Goal: Task Accomplishment & Management: Complete application form

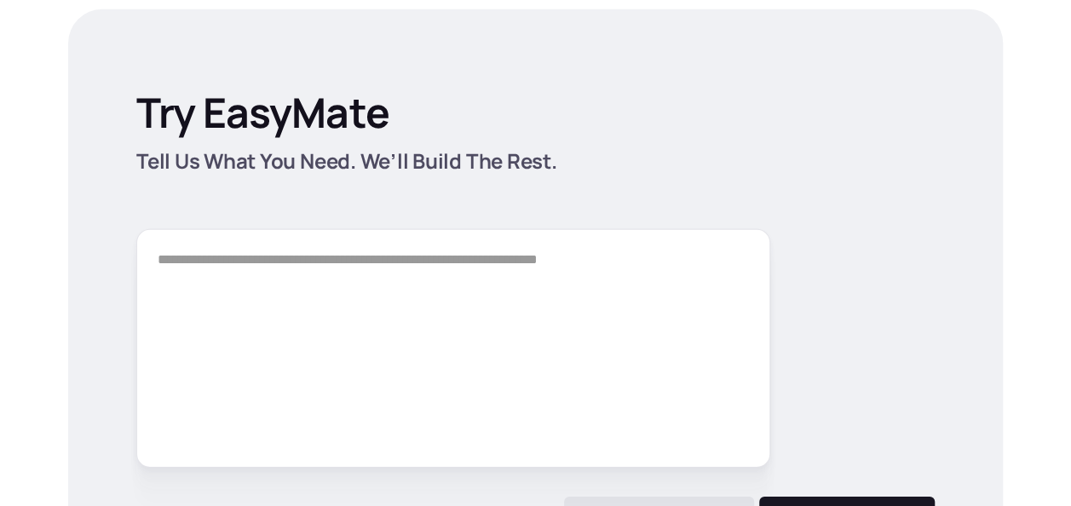
scroll to position [2388, 0]
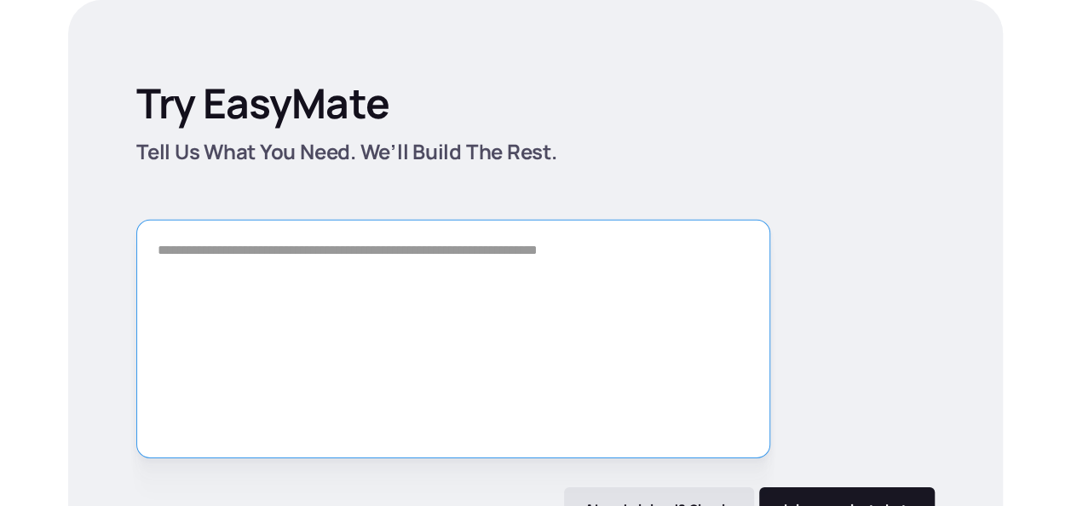
click at [490, 267] on textarea "Form" at bounding box center [453, 339] width 634 height 238
click at [359, 244] on textarea "********" at bounding box center [453, 339] width 634 height 238
click at [453, 276] on textarea "**********" at bounding box center [453, 339] width 634 height 238
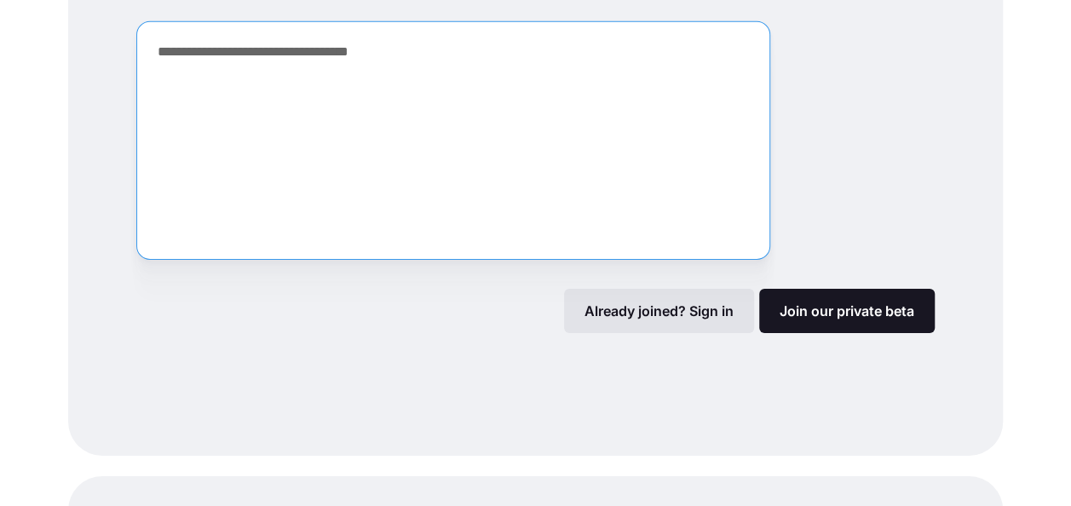
scroll to position [2629, 0]
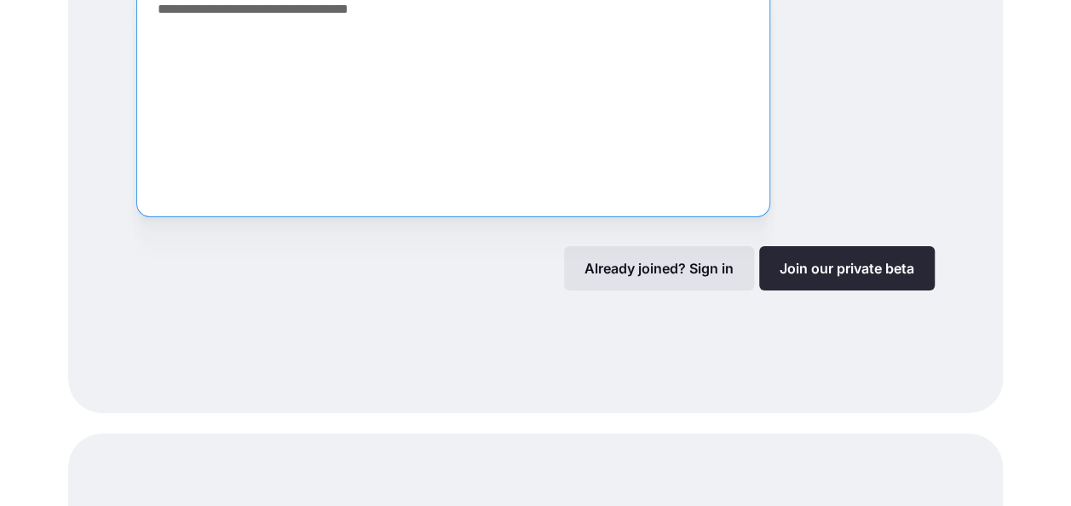
type textarea "**********"
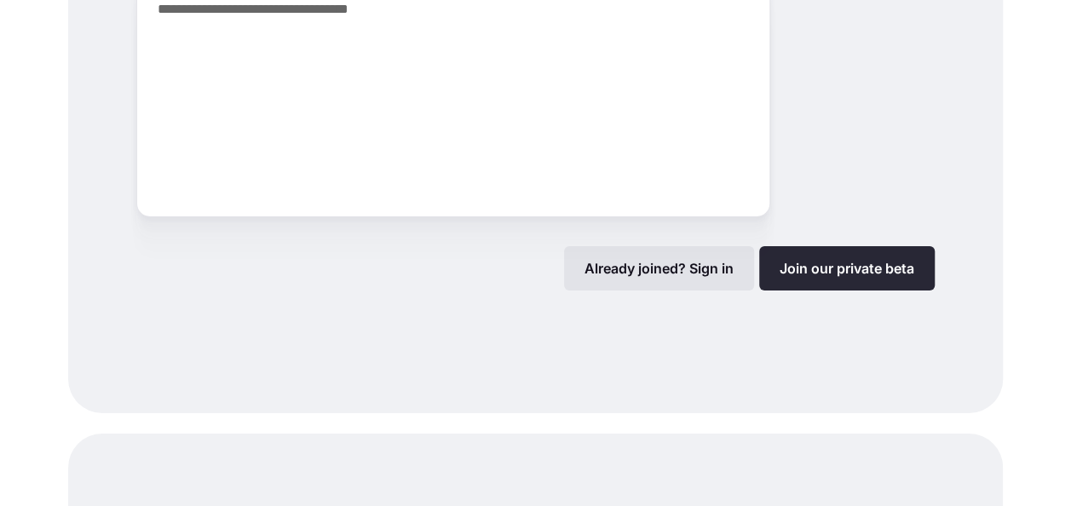
click at [869, 277] on link "Join our private beta" at bounding box center [846, 268] width 175 height 44
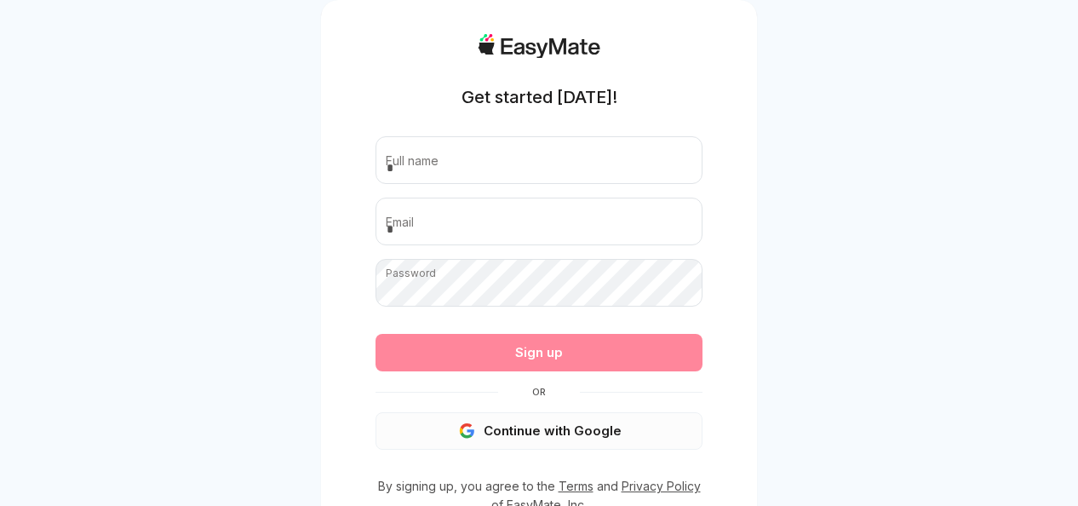
click at [519, 438] on button "Continue with Google" at bounding box center [539, 430] width 327 height 37
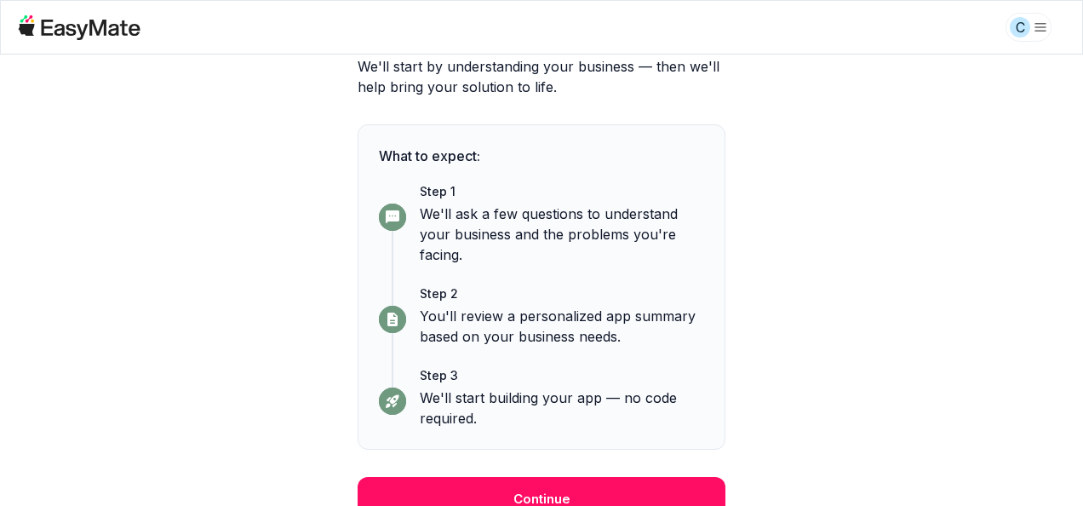
scroll to position [180, 0]
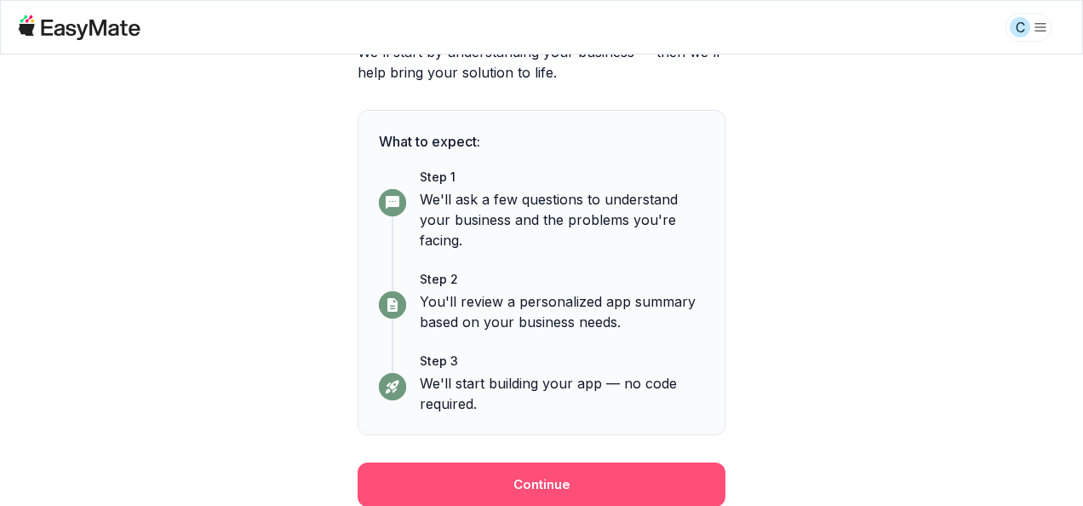
click at [474, 477] on button "Continue" at bounding box center [542, 484] width 368 height 44
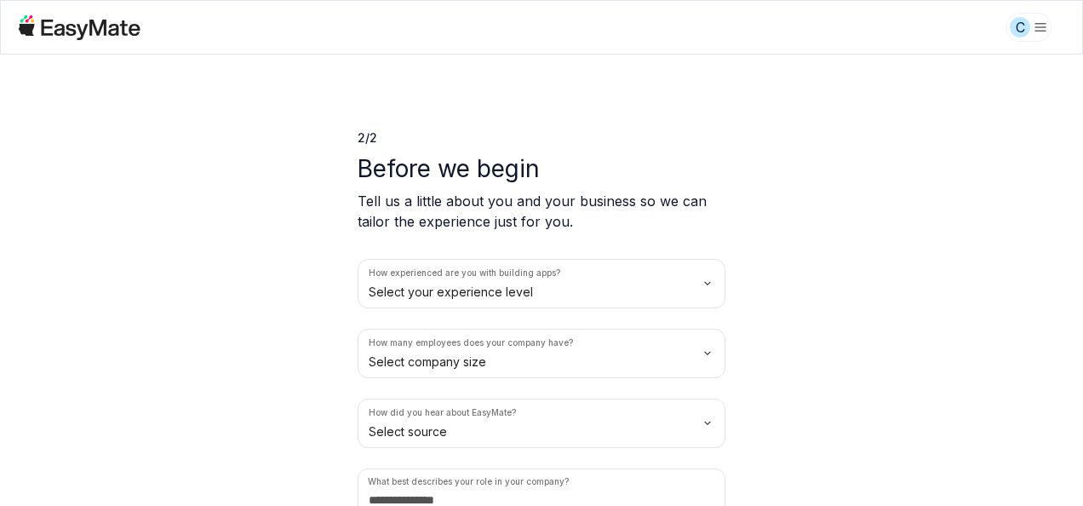
scroll to position [80, 0]
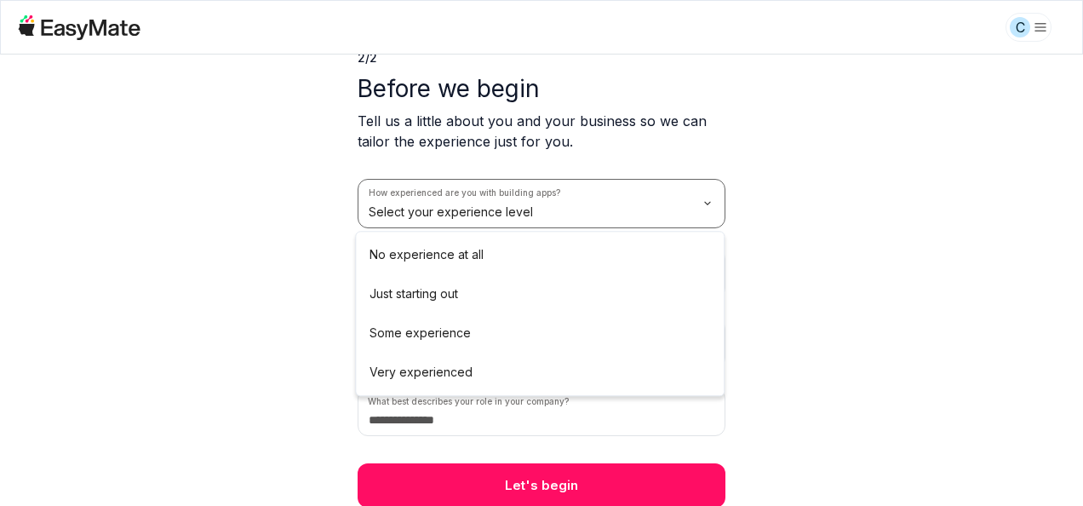
click at [714, 206] on html "C 2 / 2 Before we begin Tell us a little about you and your business so we can …" at bounding box center [541, 253] width 1083 height 506
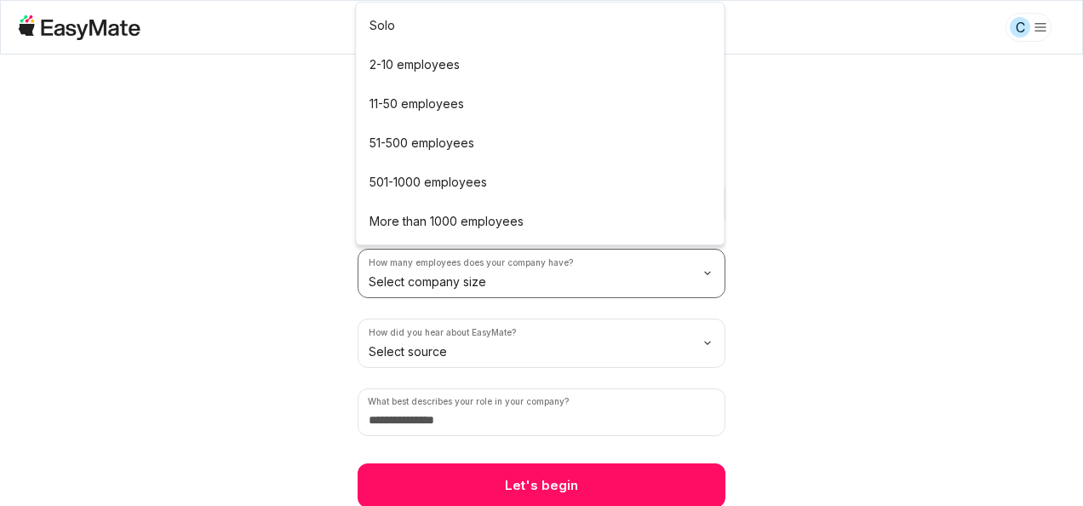
click at [635, 283] on html "C 2 / 2 Before we begin Tell us a little about you and your business so we can …" at bounding box center [541, 253] width 1083 height 506
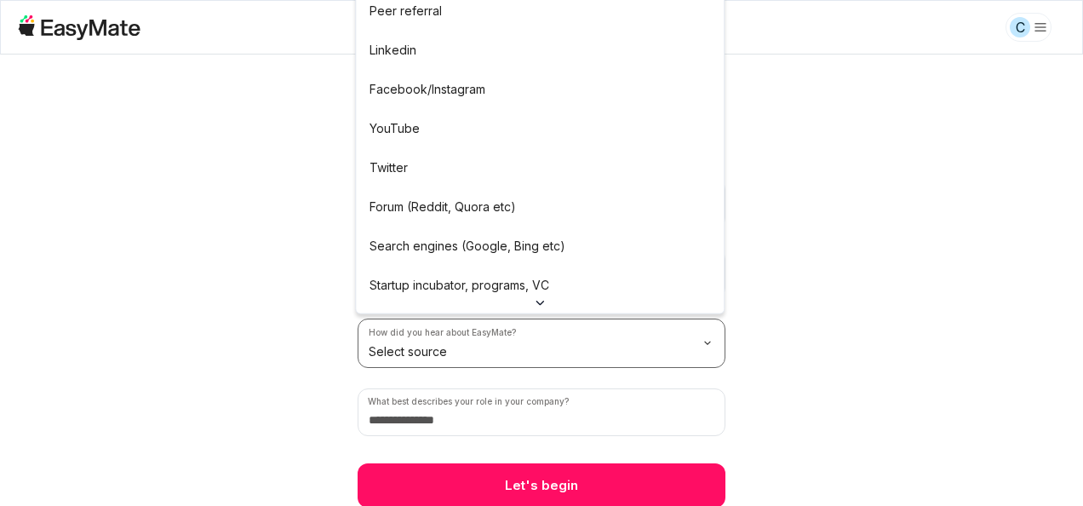
click at [600, 339] on html "C 2 / 2 Before we begin Tell us a little about you and your business so we can …" at bounding box center [541, 253] width 1083 height 506
click at [618, 357] on html "C 2 / 2 Before we begin Tell us a little about you and your business so we can …" at bounding box center [541, 253] width 1083 height 506
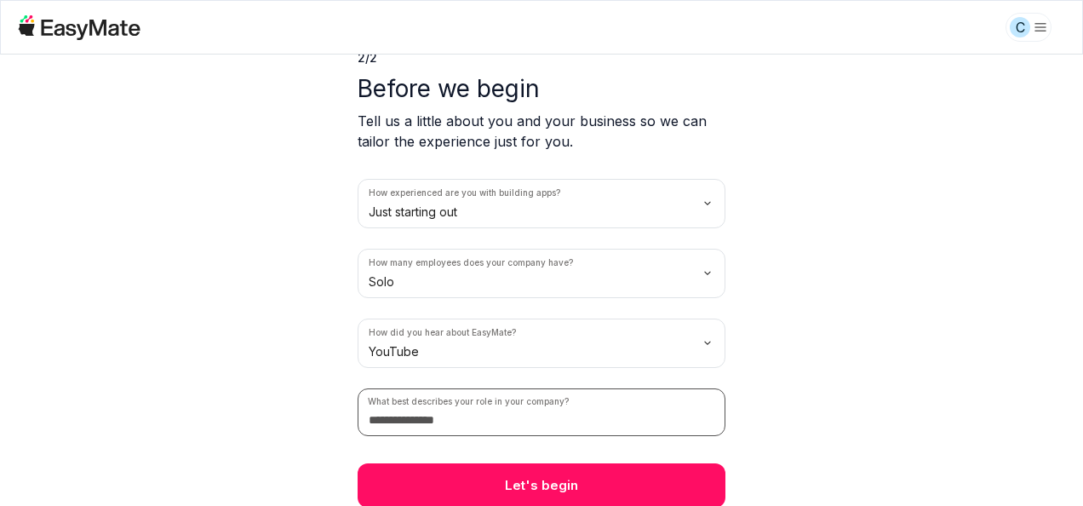
click at [533, 422] on input at bounding box center [542, 412] width 368 height 48
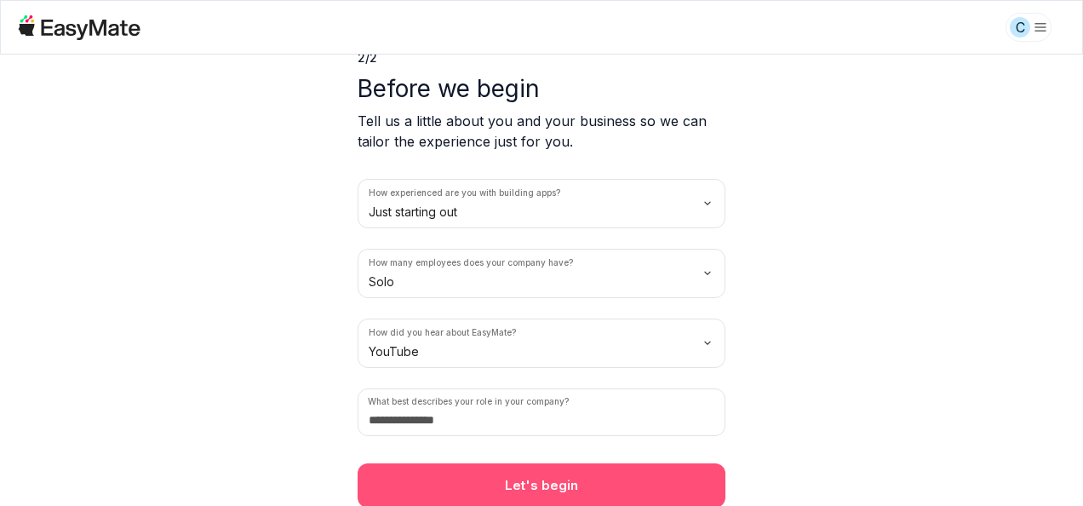
click at [476, 483] on button "Let's begin" at bounding box center [542, 485] width 368 height 44
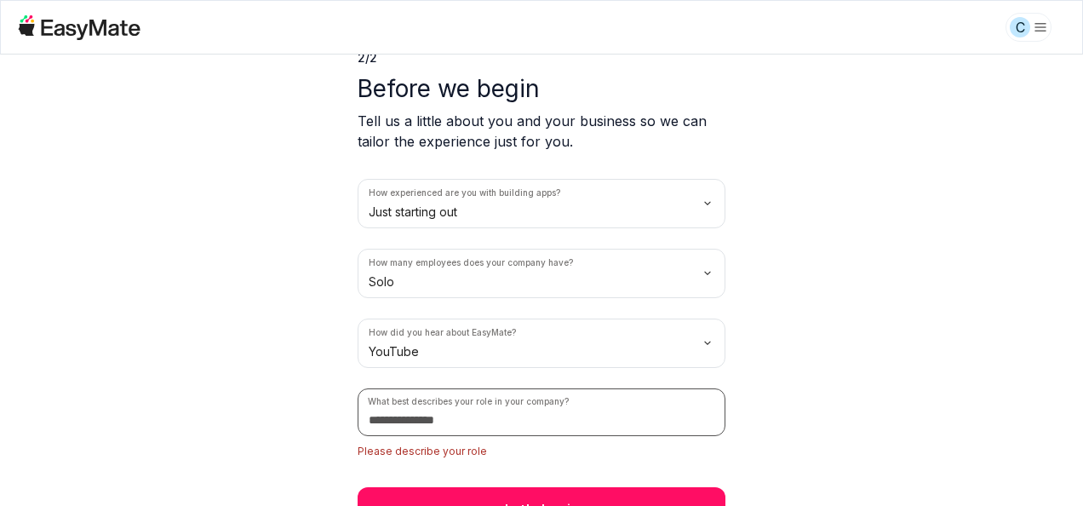
click at [608, 419] on input at bounding box center [542, 412] width 368 height 48
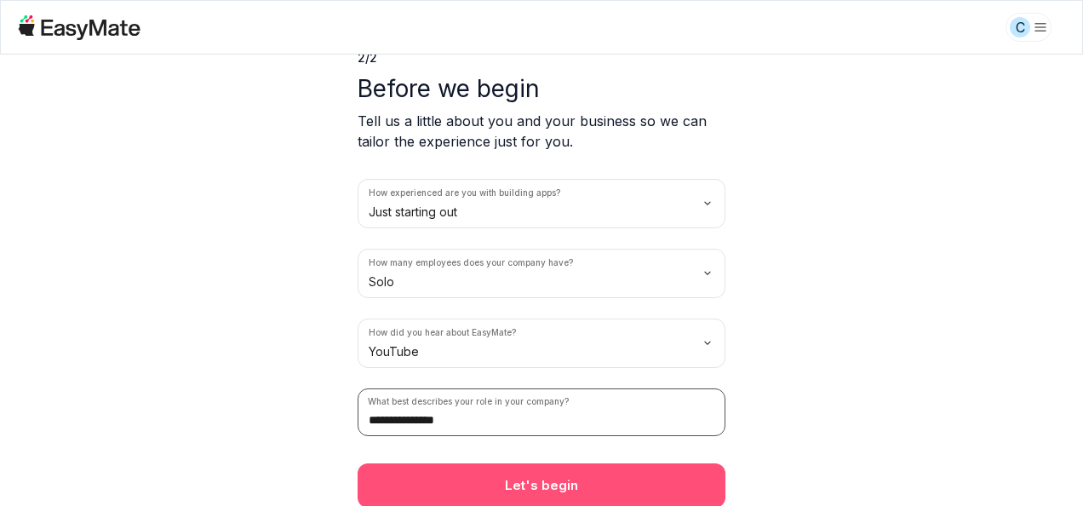
type input "**********"
click at [566, 497] on button "Let's begin" at bounding box center [542, 485] width 368 height 44
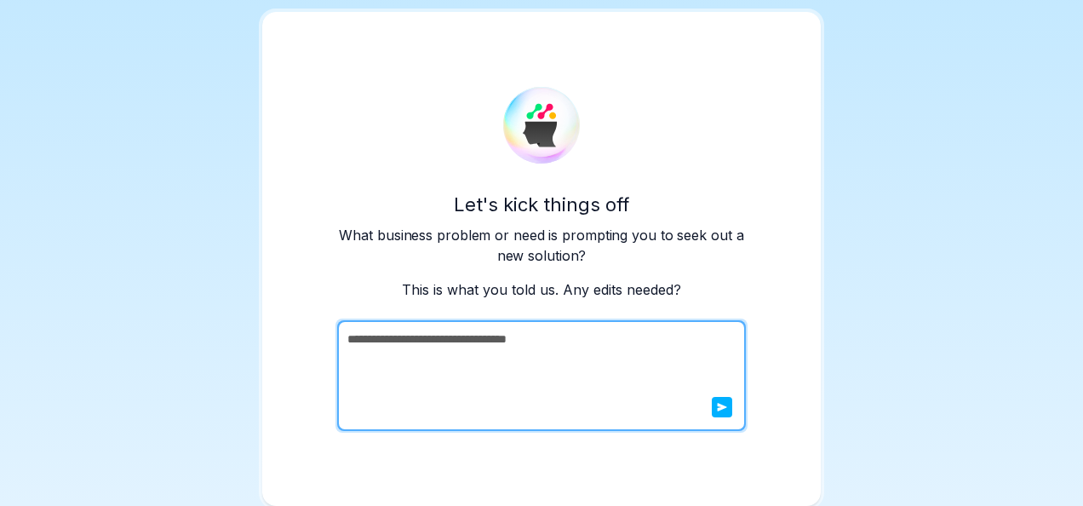
scroll to position [43, 0]
click at [629, 375] on textarea "**********" at bounding box center [539, 375] width 405 height 111
click at [721, 412] on button "submit" at bounding box center [722, 407] width 20 height 20
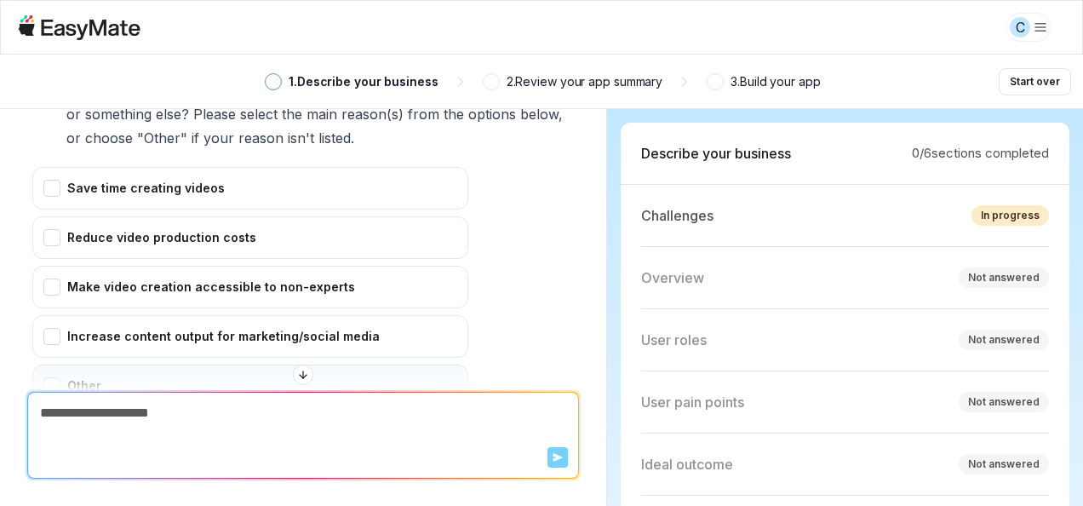
scroll to position [308, 0]
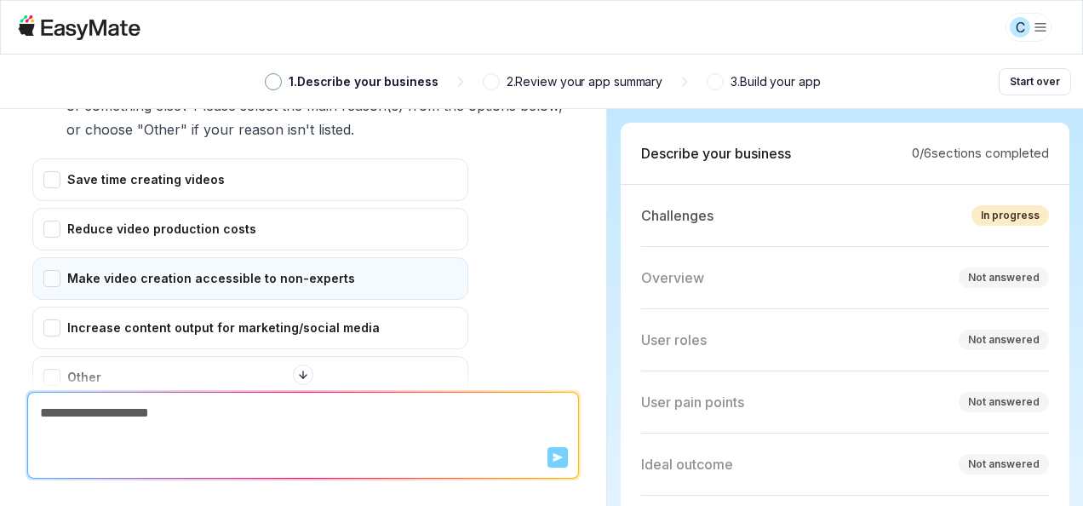
click at [58, 284] on div "Make video creation accessible to non-experts" at bounding box center [250, 278] width 436 height 43
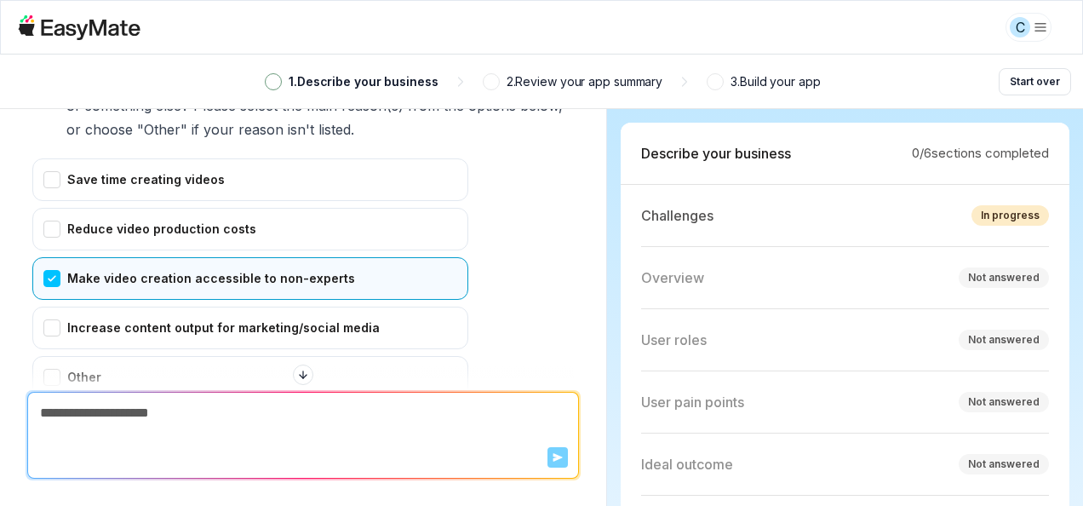
click at [559, 463] on form "Send" at bounding box center [303, 435] width 550 height 85
click at [566, 462] on form "Send" at bounding box center [303, 435] width 550 height 85
click at [555, 460] on form "Send" at bounding box center [303, 435] width 550 height 85
click at [365, 430] on textarea at bounding box center [303, 413] width 550 height 41
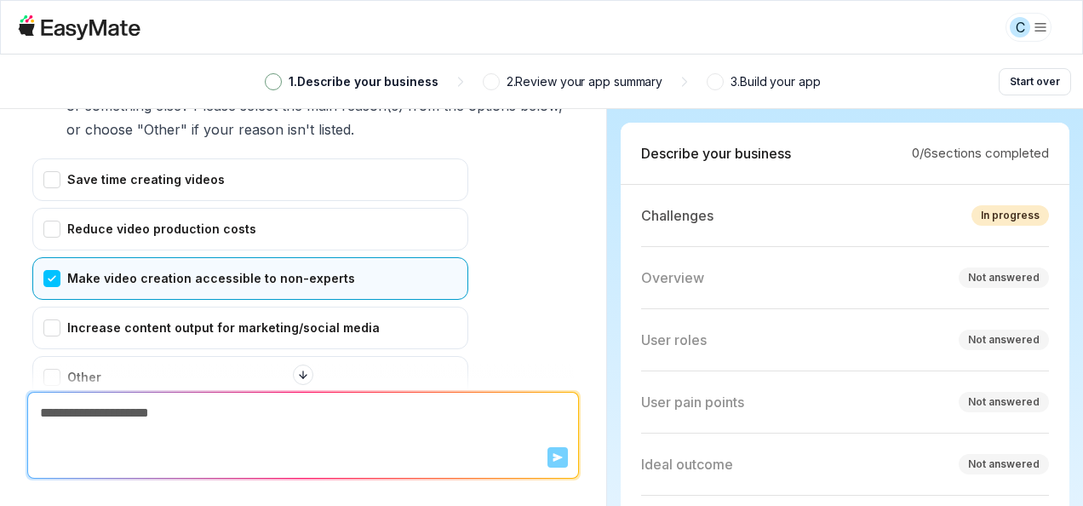
scroll to position [438, 0]
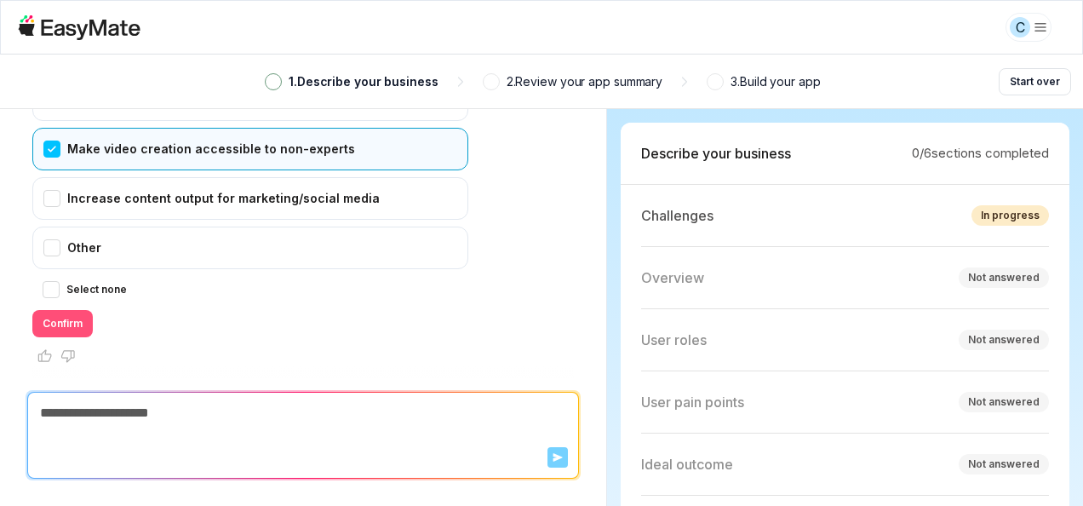
click at [65, 319] on button "Confirm" at bounding box center [62, 323] width 60 height 27
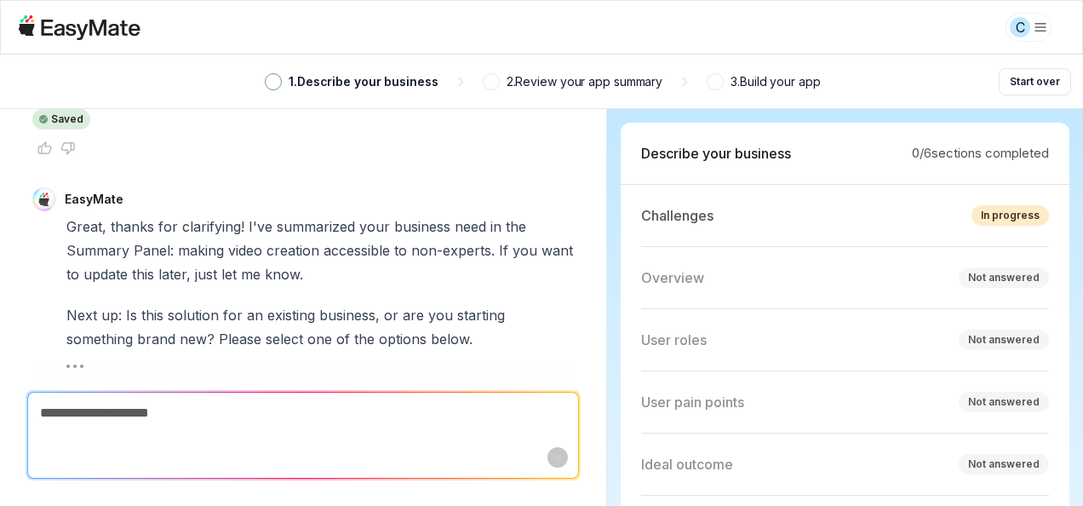
scroll to position [2, 0]
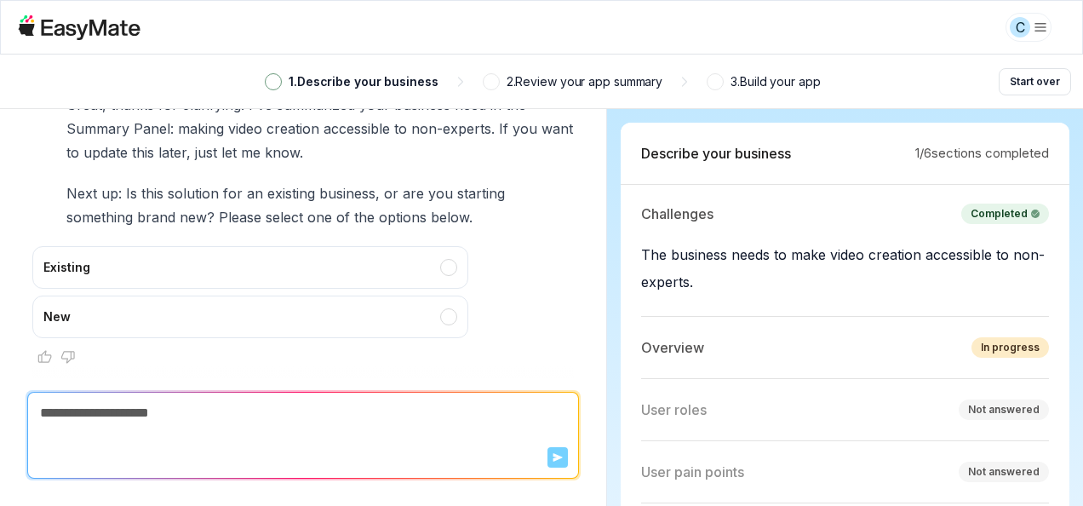
type textarea "*"
